Goal: Navigation & Orientation: Understand site structure

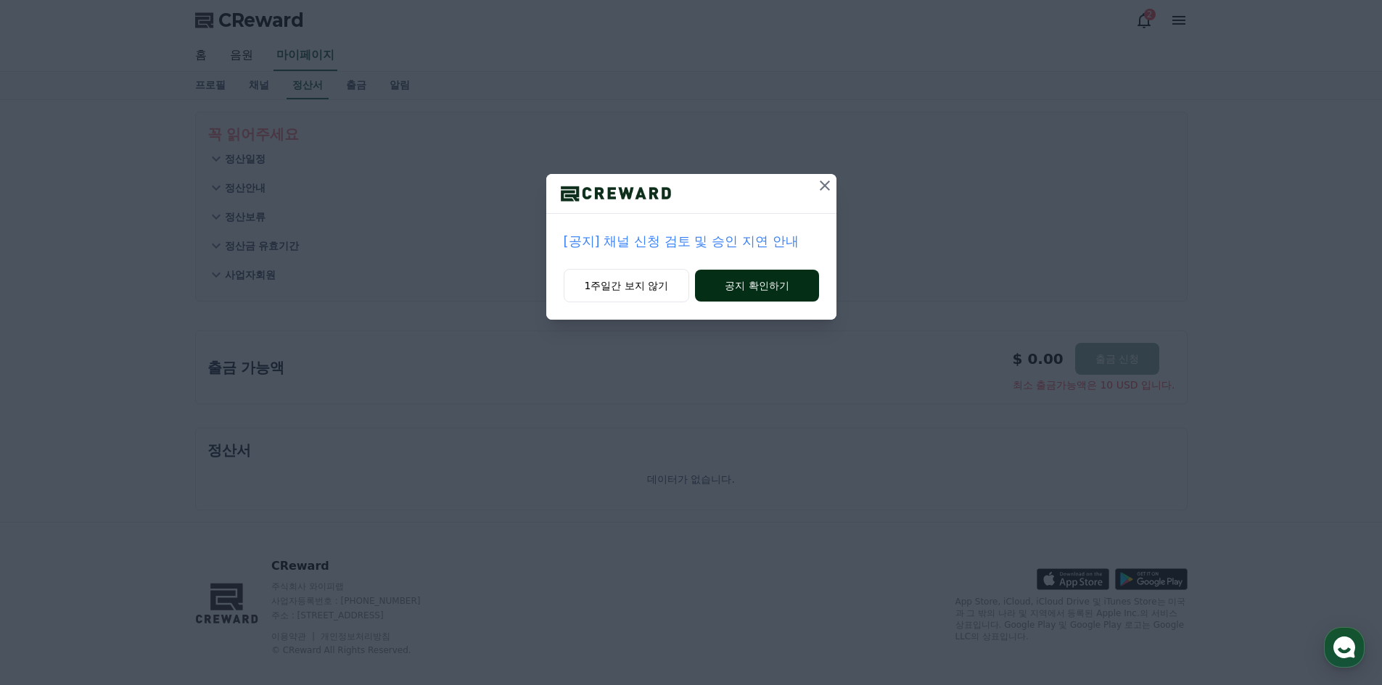
click at [731, 290] on button "공지 확인하기" at bounding box center [756, 286] width 123 height 32
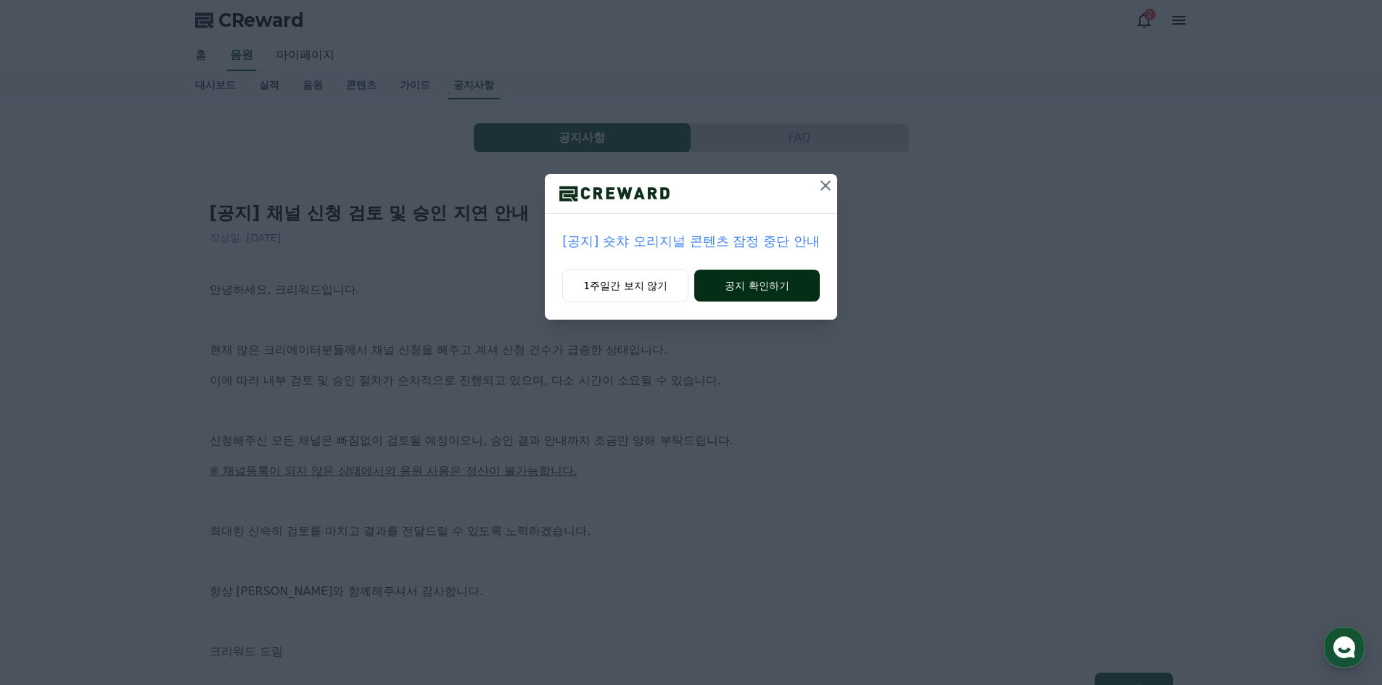
click at [740, 289] on button "공지 확인하기" at bounding box center [756, 286] width 125 height 32
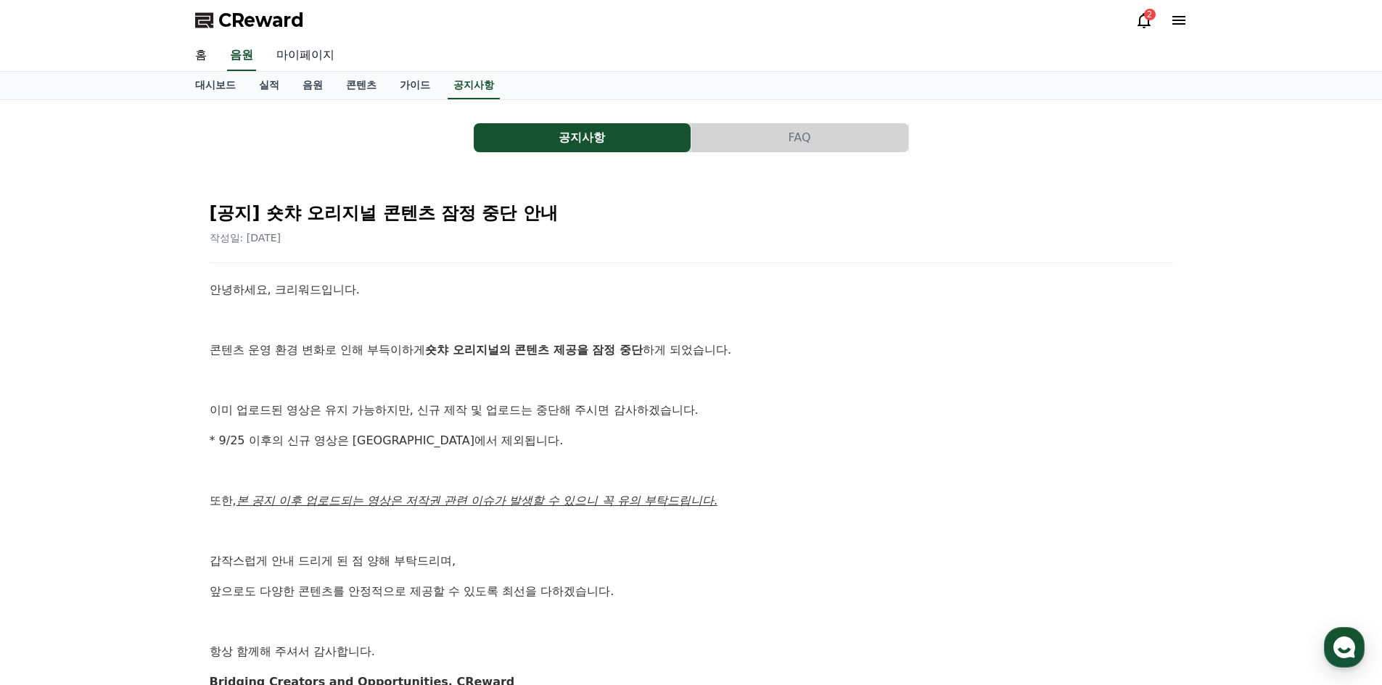
click at [293, 54] on link "마이페이지" at bounding box center [305, 56] width 81 height 30
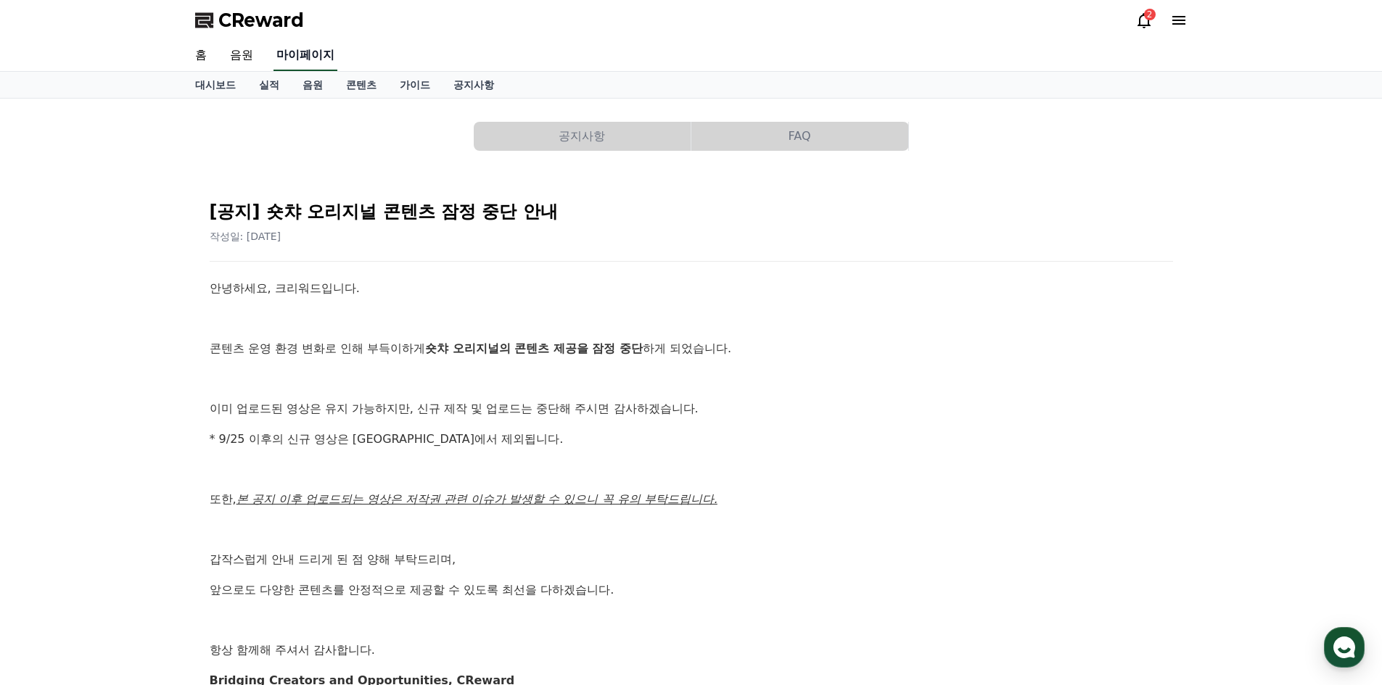
select select "**********"
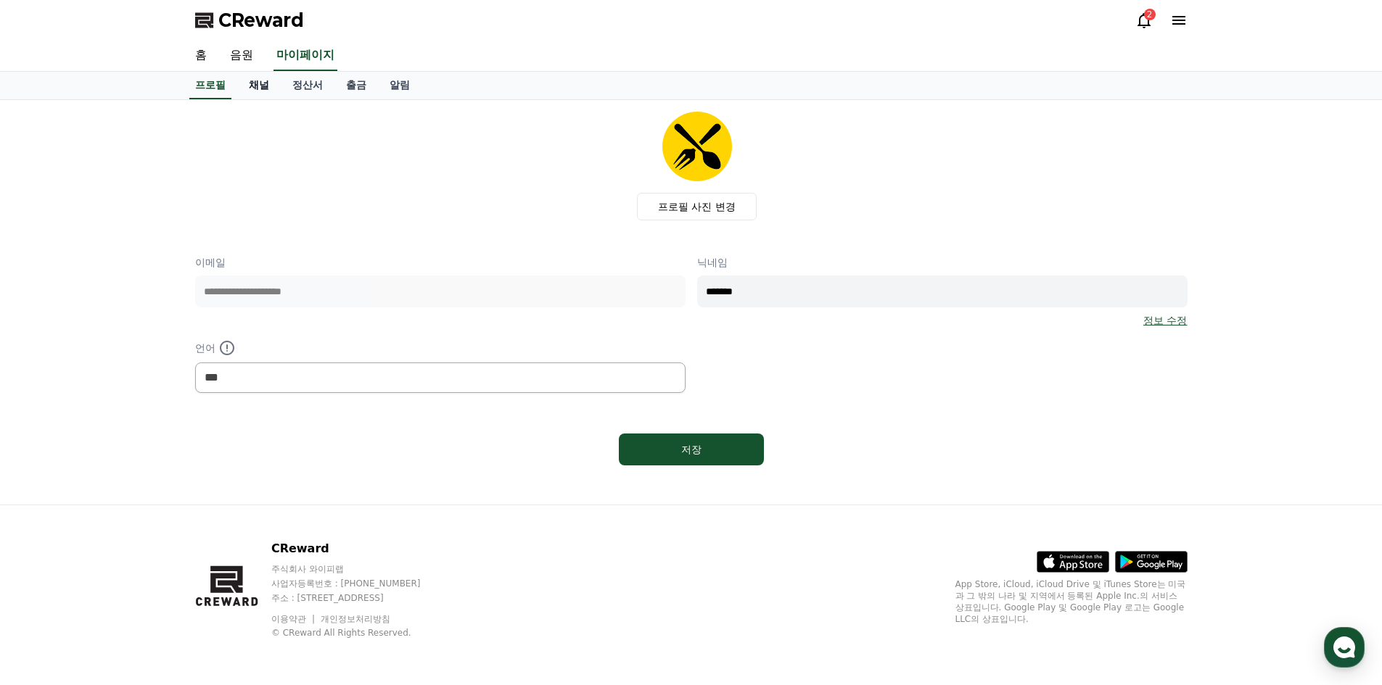
click at [262, 88] on link "채널" at bounding box center [259, 86] width 44 height 28
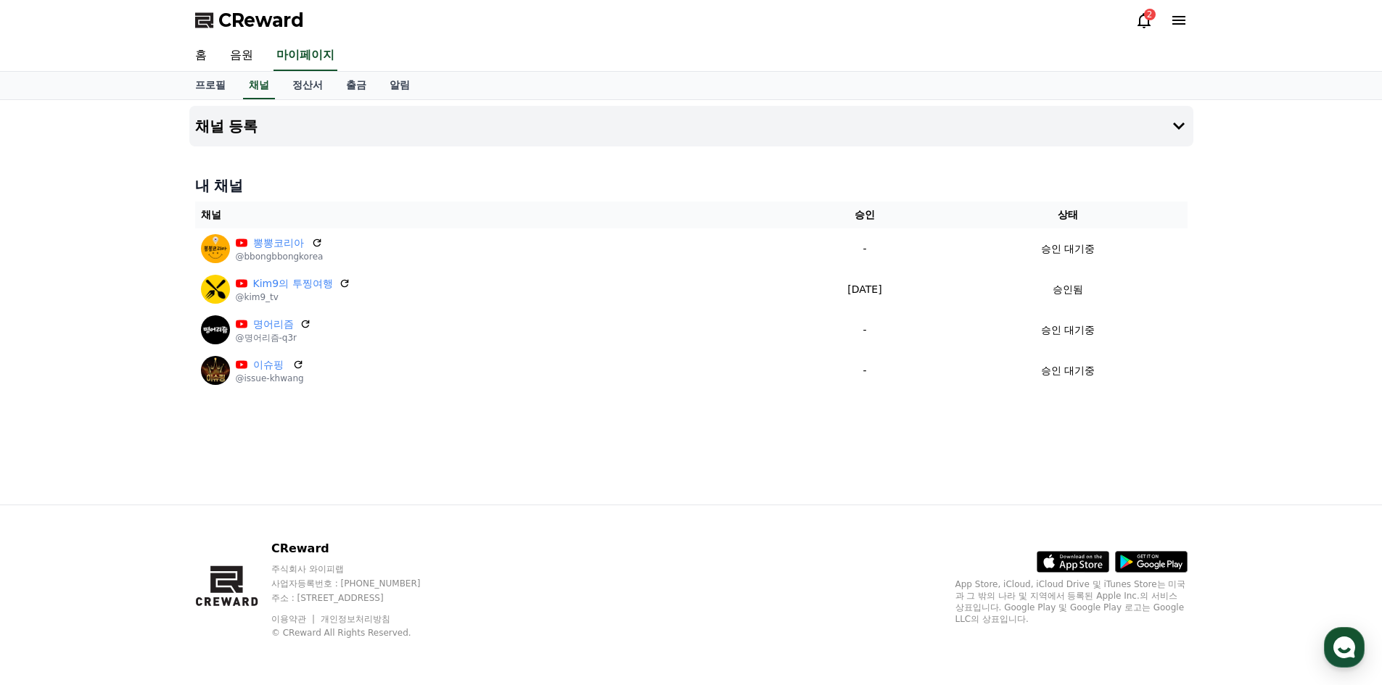
drag, startPoint x: 212, startPoint y: 340, endPoint x: 414, endPoint y: 432, distance: 222.4
click at [411, 427] on div "채널 등록 내 채널 채널 승인 상태 뽕뽕코리아 @bbongbbongkorea - 승인 대기중 Kim9의 투찡여행 @kim9_tv 2025-09…" at bounding box center [691, 302] width 1382 height 405
click at [418, 432] on div "채널 등록 내 채널 채널 승인 상태 뽕뽕코리아 @bbongbbongkorea - 승인 대기중 Kim9의 투찡여행 @kim9_tv 2025-09…" at bounding box center [692, 302] width 1016 height 405
click at [1145, 29] on div "2" at bounding box center [1161, 20] width 52 height 23
click at [1145, 25] on icon at bounding box center [1143, 20] width 13 height 15
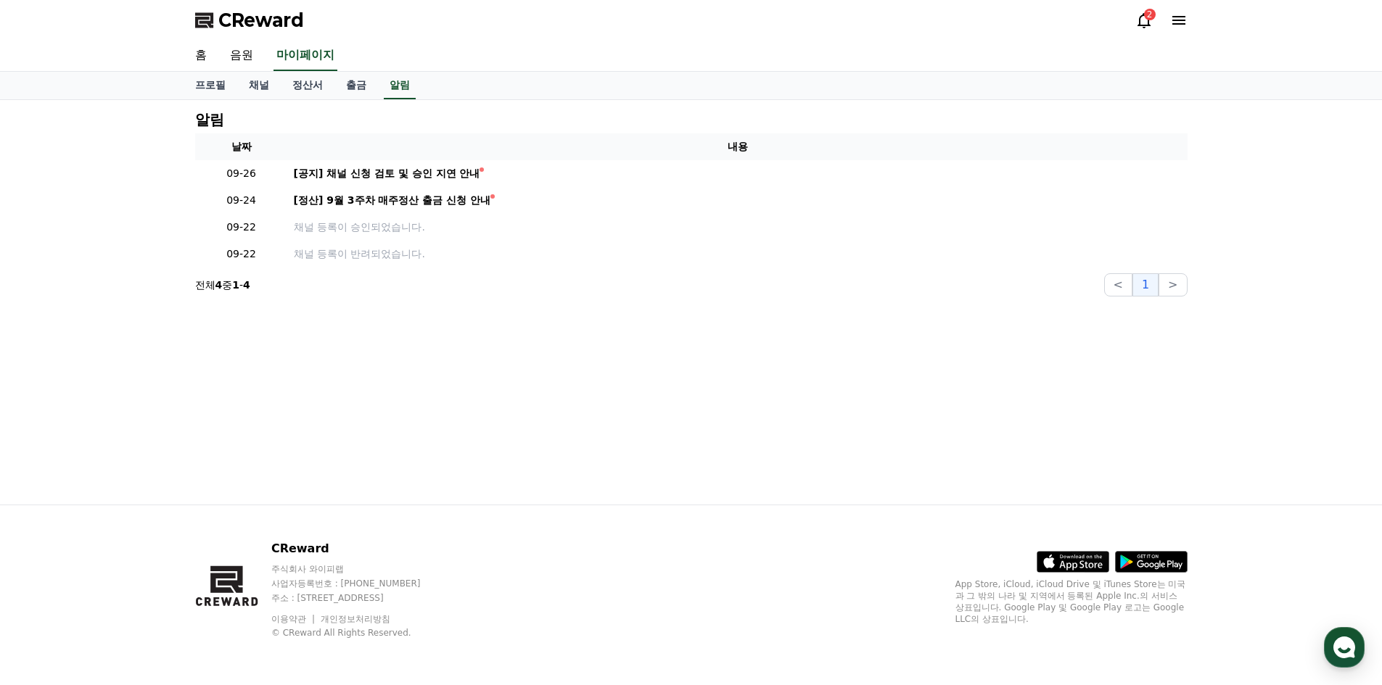
click at [1145, 20] on icon at bounding box center [1143, 20] width 17 height 17
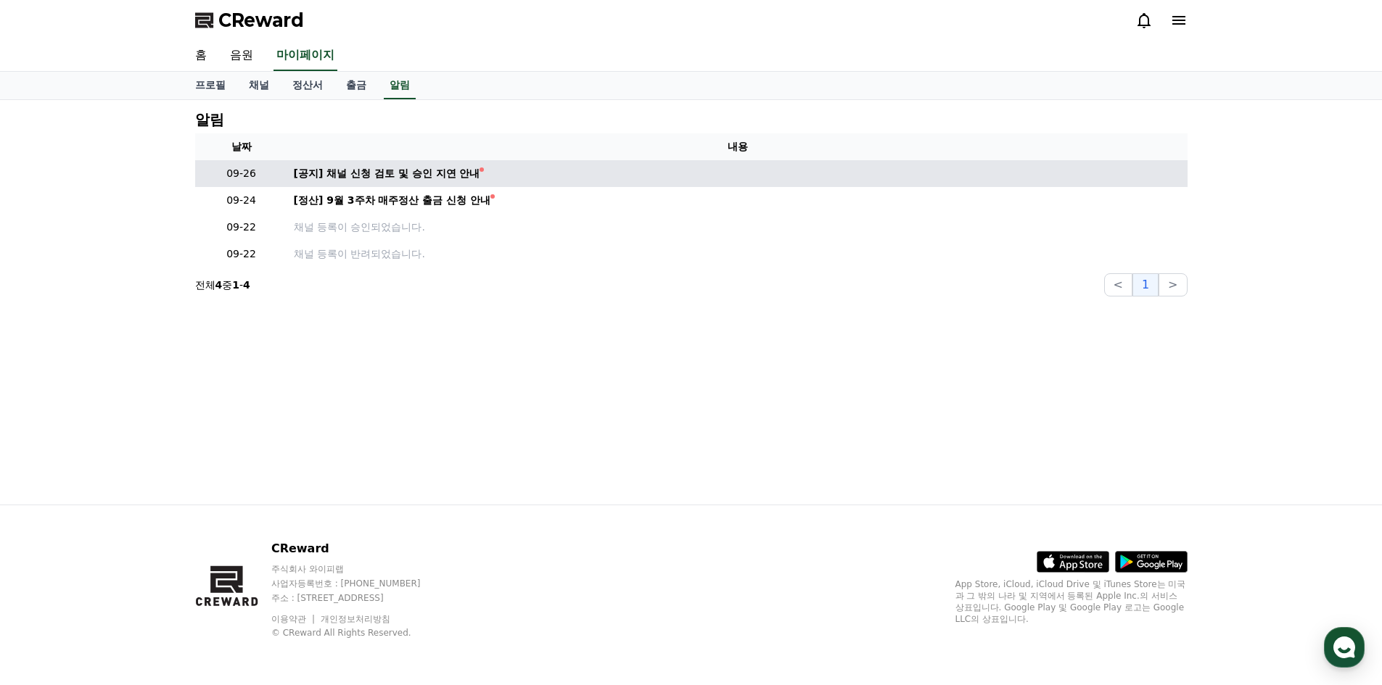
click at [453, 164] on td "[공지] 채널 신청 검토 및 승인 지연 안내" at bounding box center [737, 173] width 899 height 27
click at [455, 168] on div "[공지] 채널 신청 검토 및 승인 지연 안내" at bounding box center [387, 173] width 186 height 15
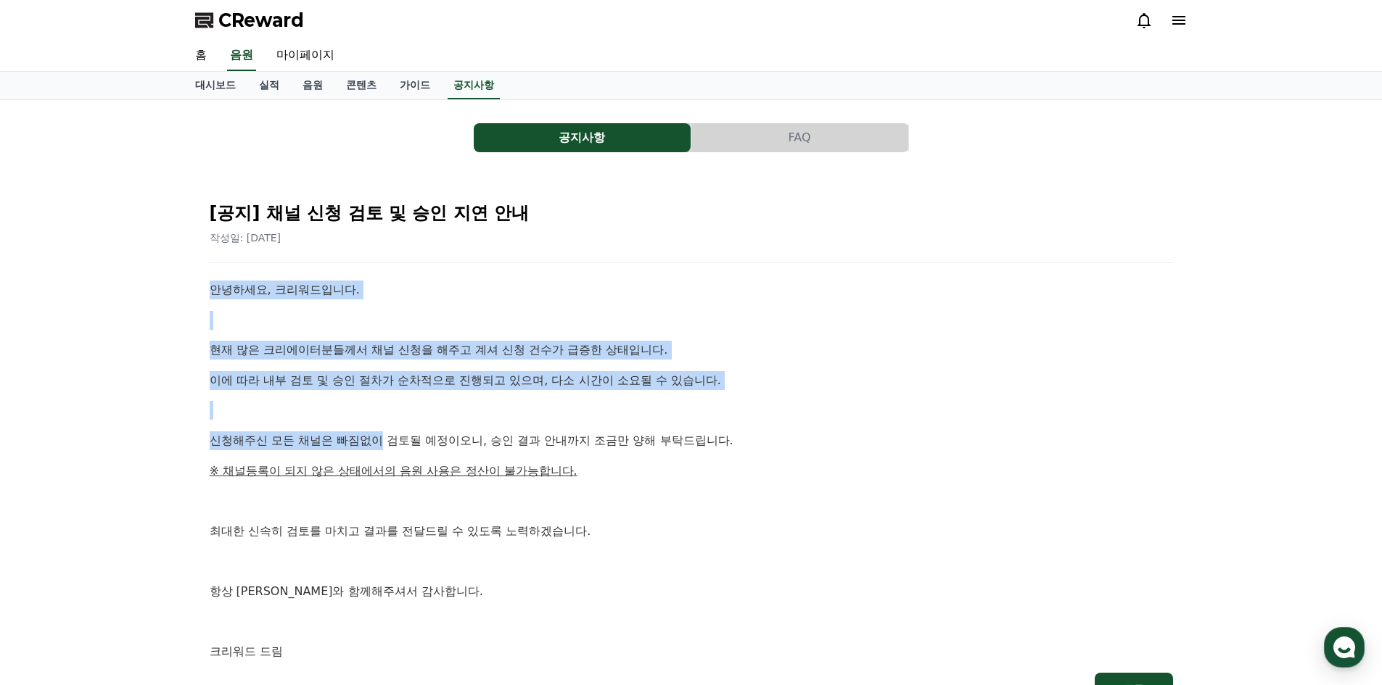
drag, startPoint x: 204, startPoint y: 287, endPoint x: 392, endPoint y: 437, distance: 241.1
click at [384, 436] on div "[공지] 채널 신청 검토 및 승인 지연 안내 작성일: 2025-09-26 안녕하세요, 크리워드입니다. 현재 많은 크리에이터분들께서 채널 신청을…" at bounding box center [691, 447] width 981 height 532
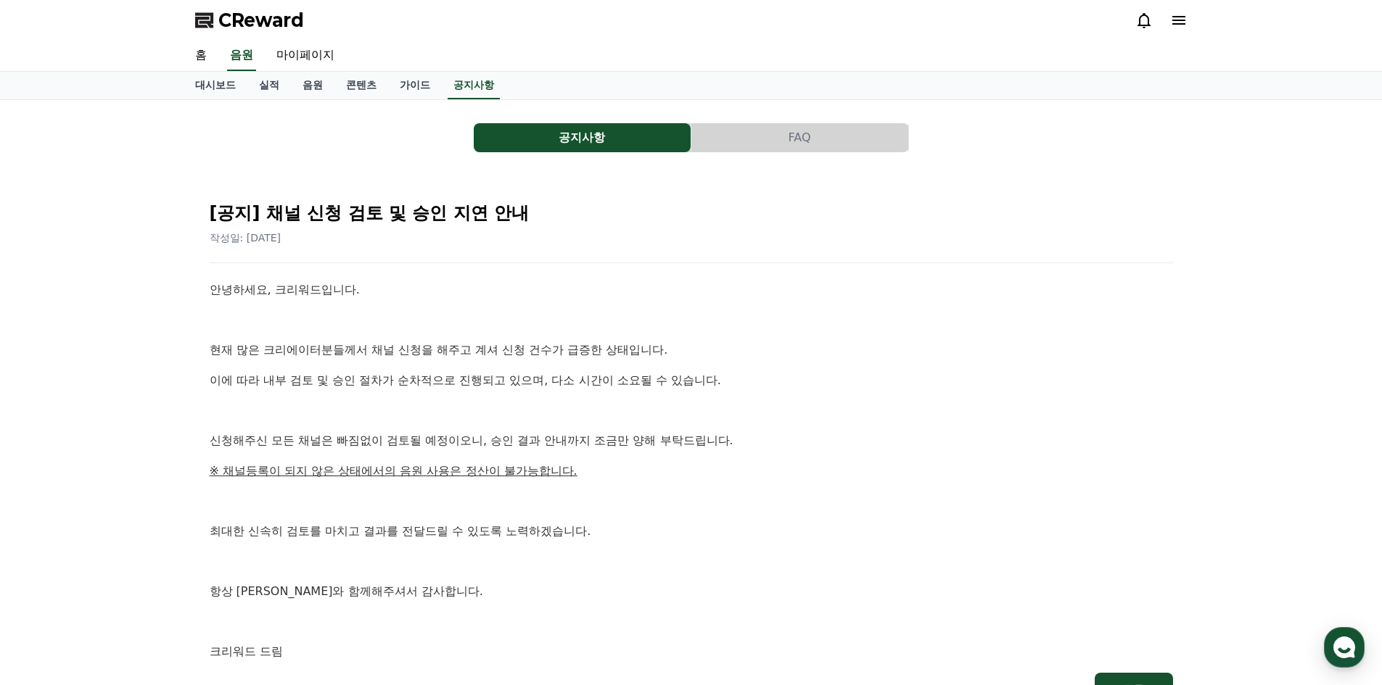
click at [458, 437] on p "신청해주신 모든 채널은 빠짐없이 검토될 예정이오니, 승인 결과 안내까지 조금만 양해 부탁드립니다." at bounding box center [691, 441] width 963 height 19
click at [411, 77] on link "가이드" at bounding box center [415, 86] width 54 height 28
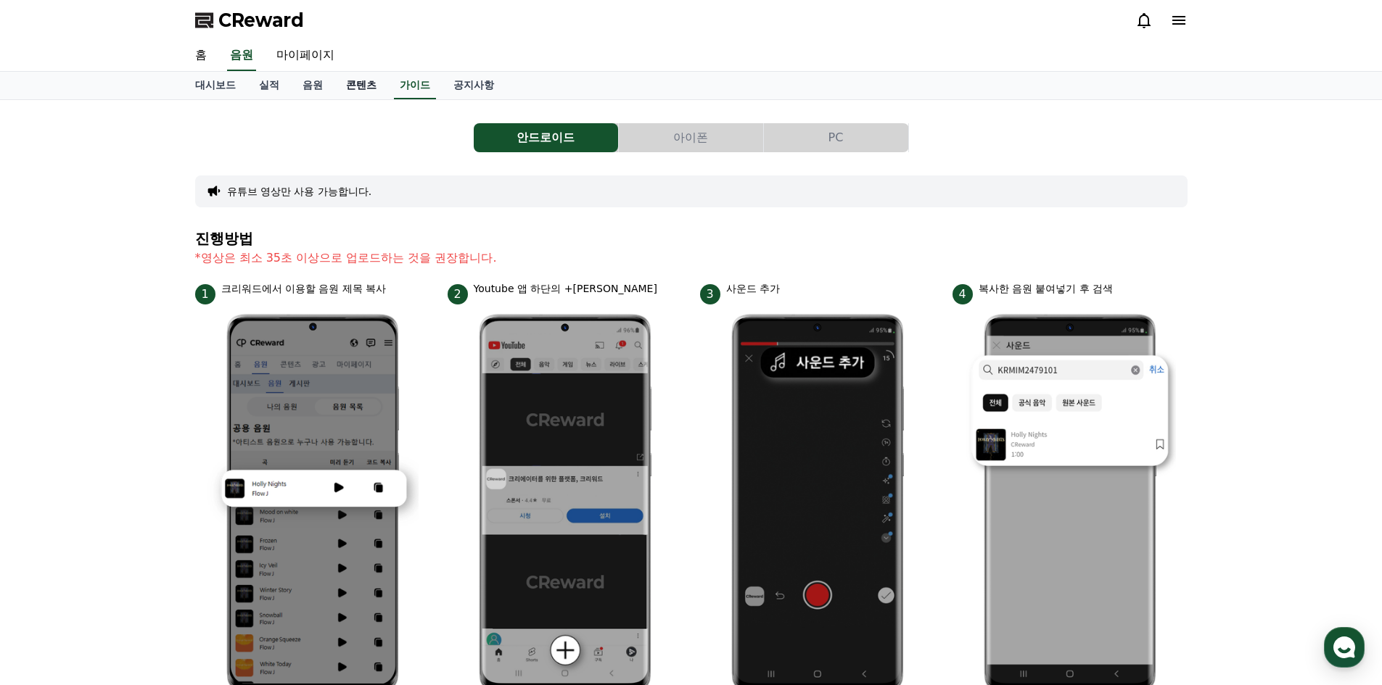
click at [358, 91] on link "콘텐츠" at bounding box center [361, 86] width 54 height 28
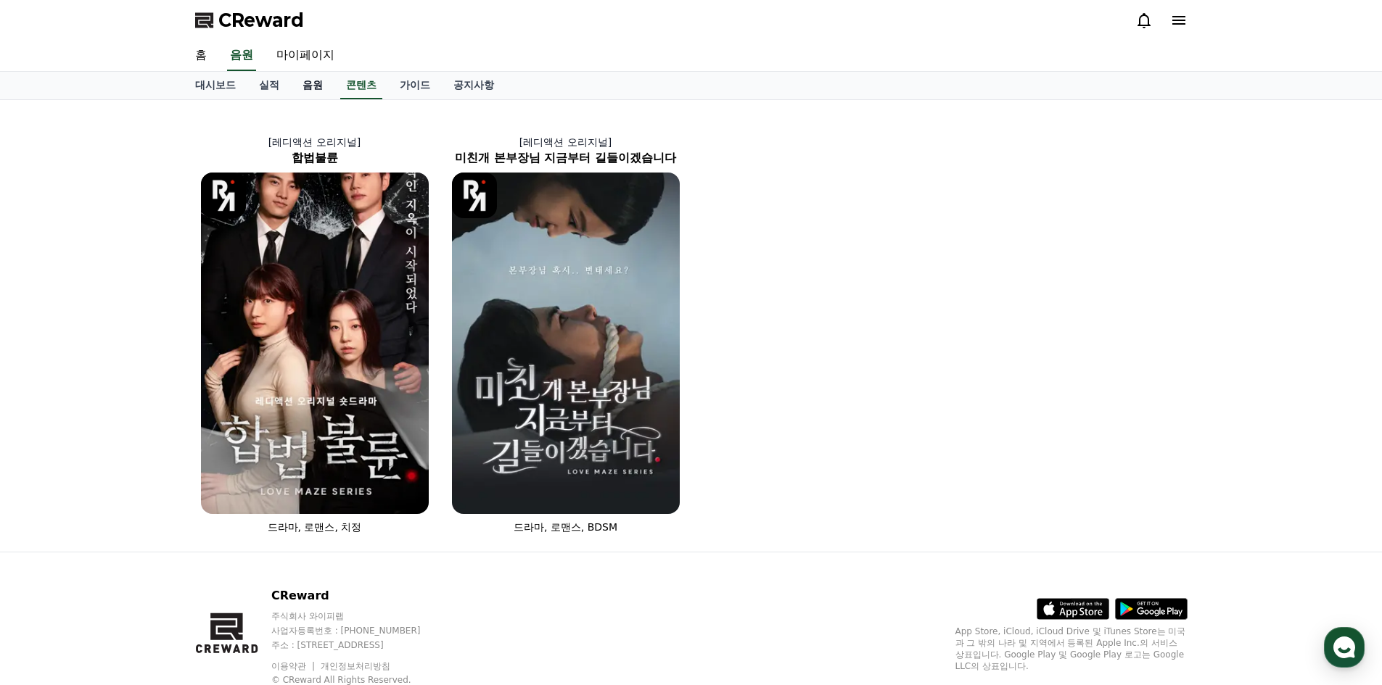
click at [294, 81] on link "음원" at bounding box center [313, 86] width 44 height 28
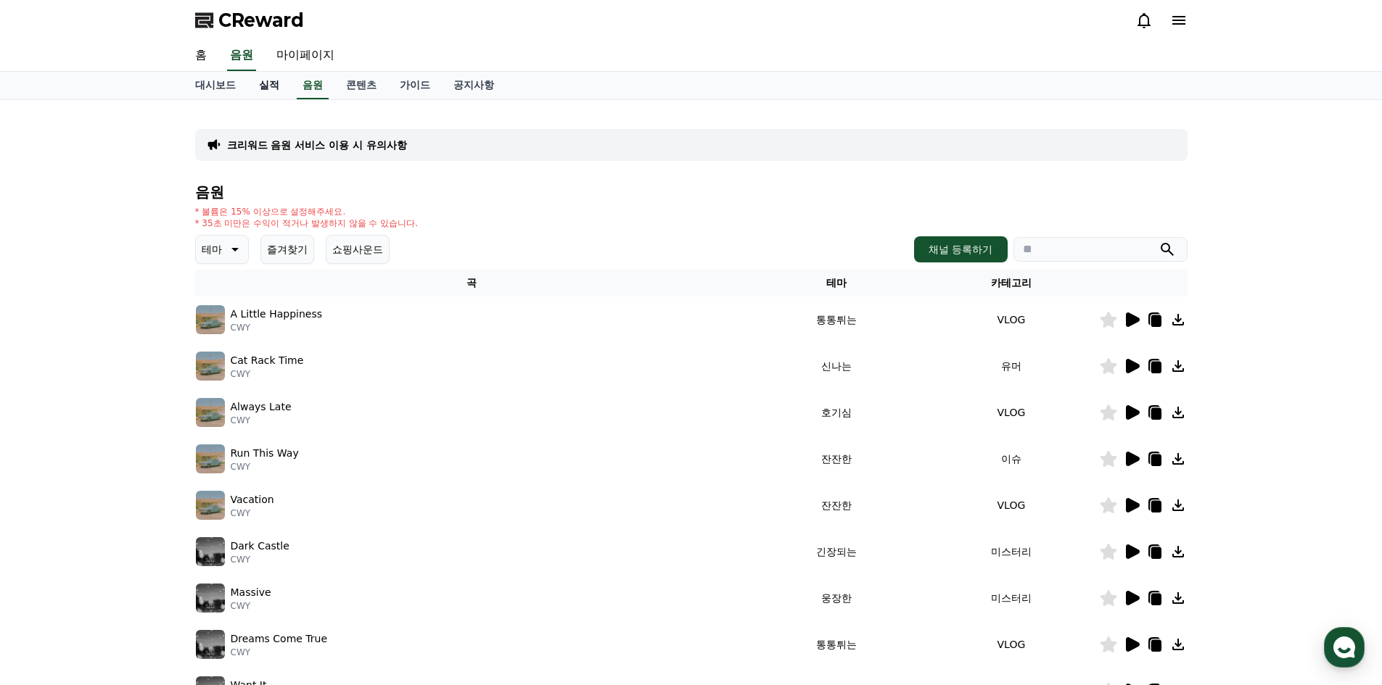
click at [276, 90] on link "실적" at bounding box center [269, 86] width 44 height 28
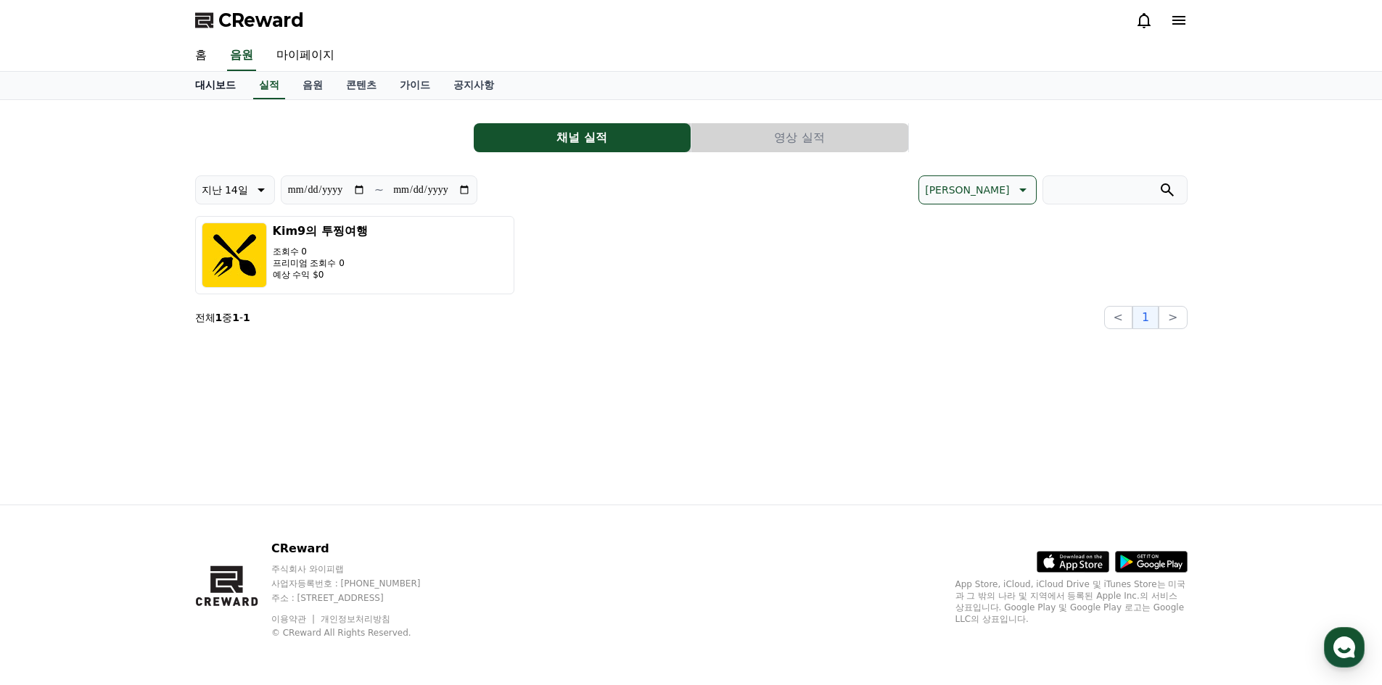
click at [218, 87] on link "대시보드" at bounding box center [216, 86] width 64 height 28
